Goal: Task Accomplishment & Management: Use online tool/utility

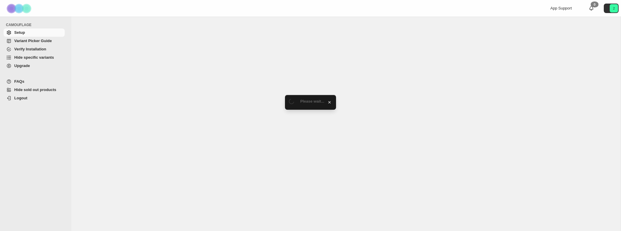
select select "******"
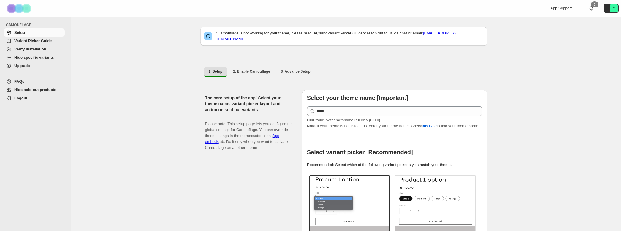
click at [45, 58] on span "Hide specific variants" at bounding box center [34, 57] width 40 height 4
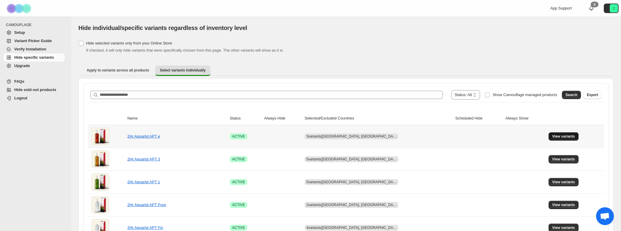
click at [561, 137] on span "View variants" at bounding box center [563, 136] width 23 height 5
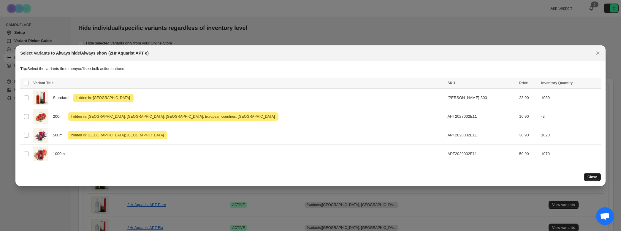
click at [589, 177] on span "Close" at bounding box center [593, 177] width 10 height 5
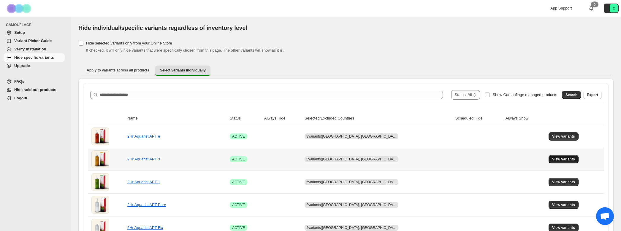
click at [564, 161] on span "View variants" at bounding box center [563, 159] width 23 height 5
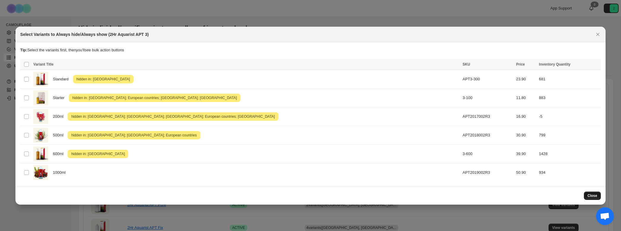
click at [592, 197] on span "Close" at bounding box center [593, 196] width 10 height 5
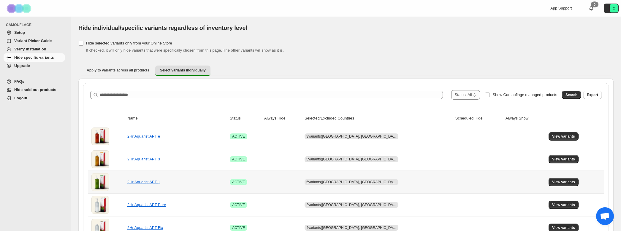
scroll to position [2, 0]
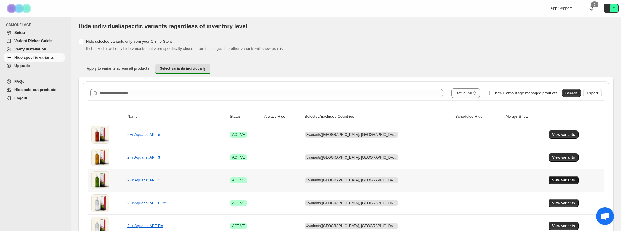
click at [554, 181] on span "View variants" at bounding box center [563, 180] width 23 height 5
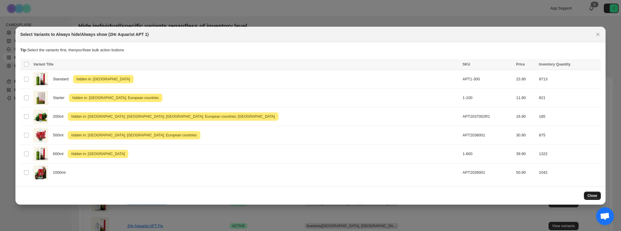
click at [590, 195] on span "Close" at bounding box center [593, 196] width 10 height 5
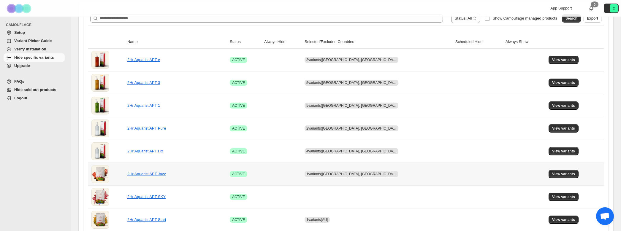
scroll to position [0, 0]
